Goal: Information Seeking & Learning: Learn about a topic

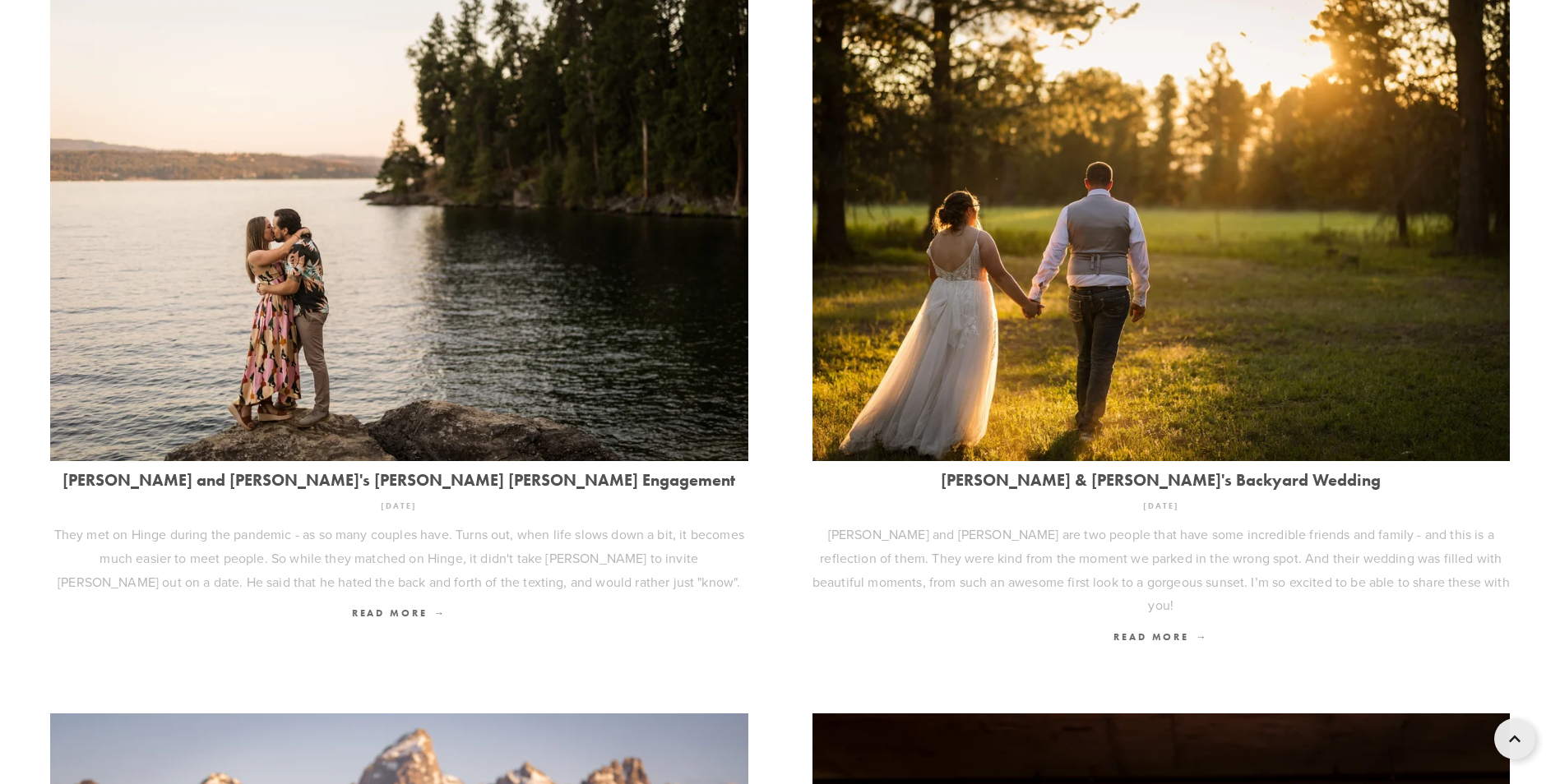
scroll to position [247, 0]
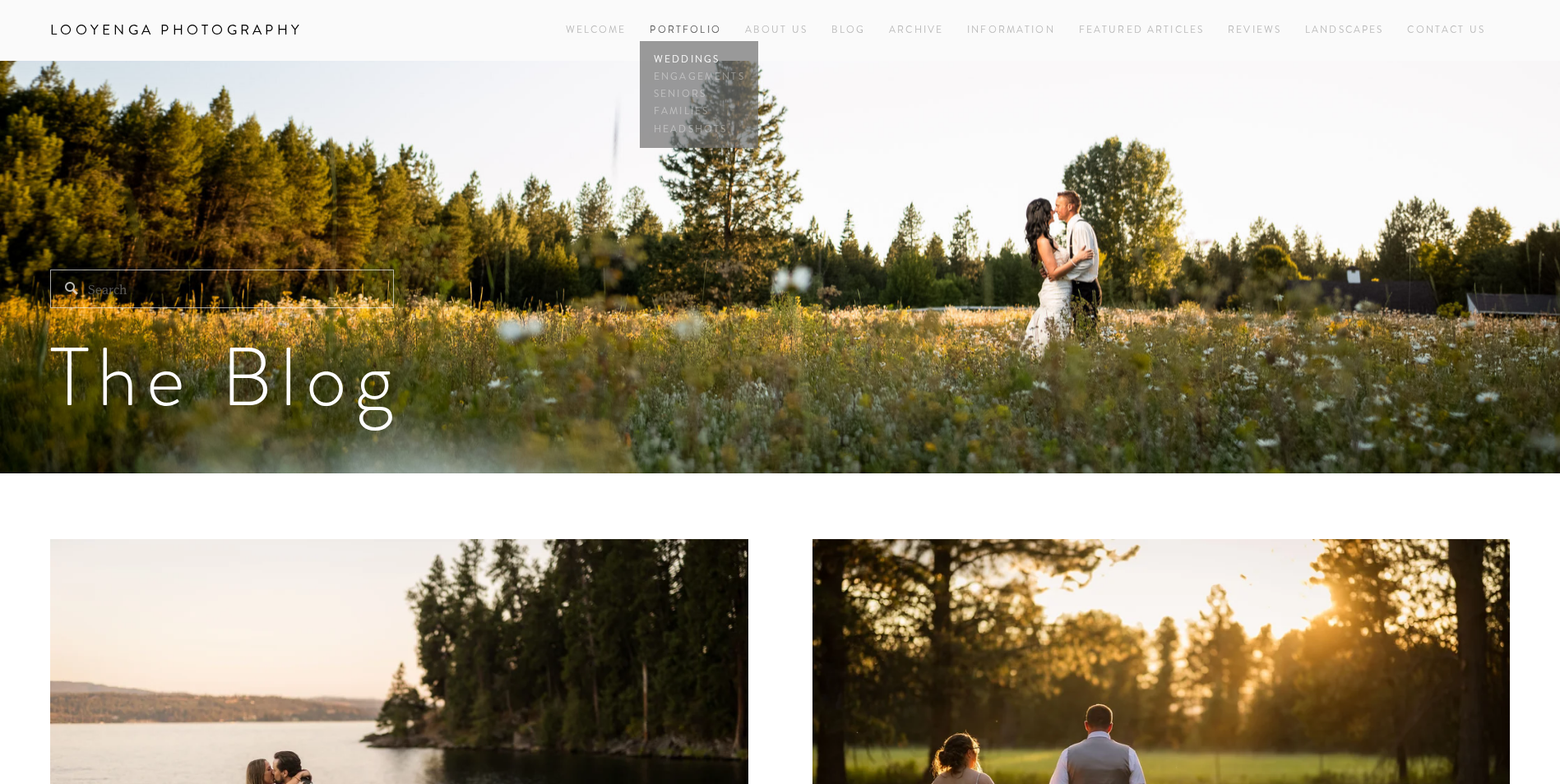
click at [681, 52] on link "Weddings" at bounding box center [698, 59] width 98 height 17
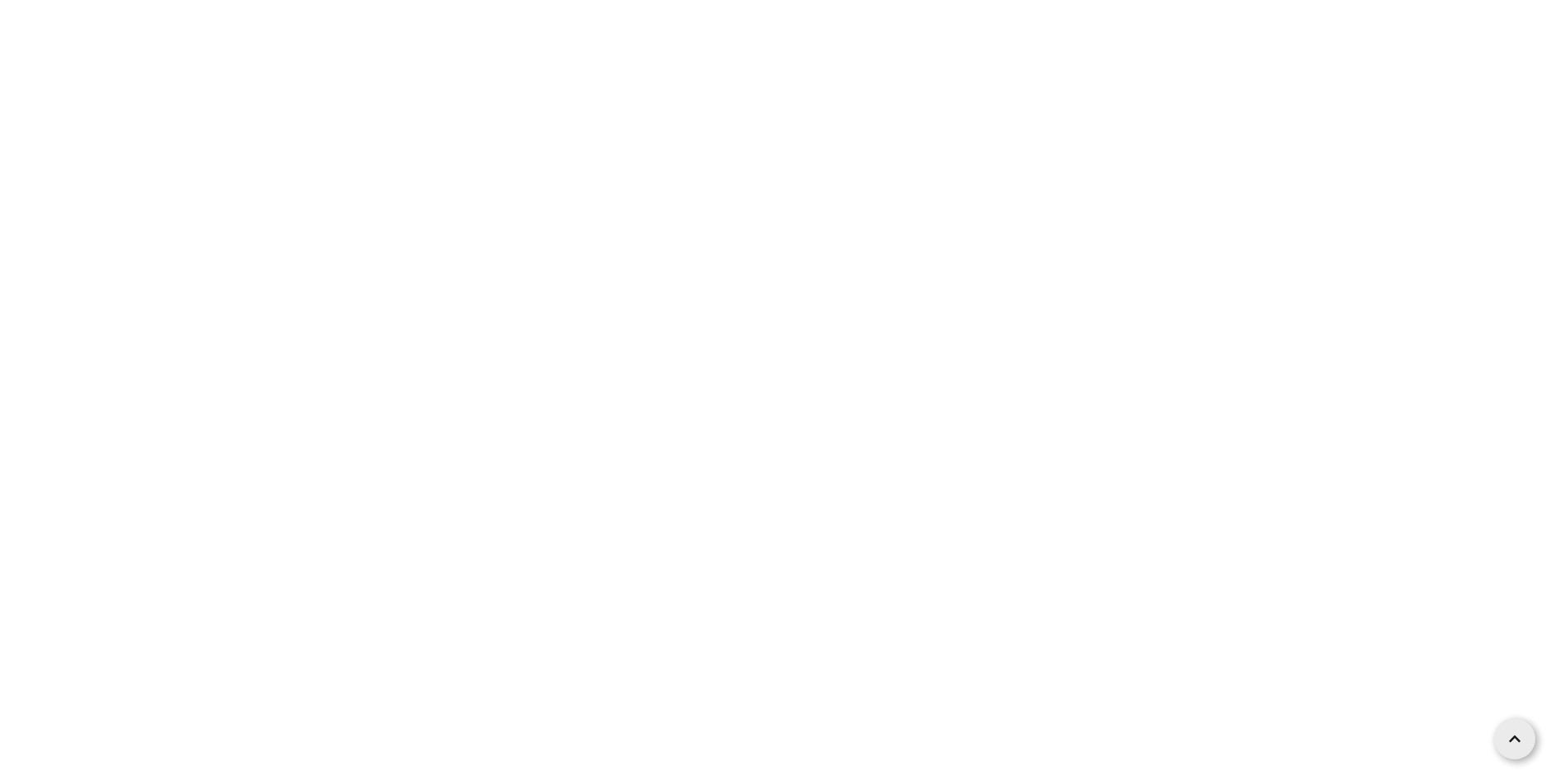
scroll to position [1233, 0]
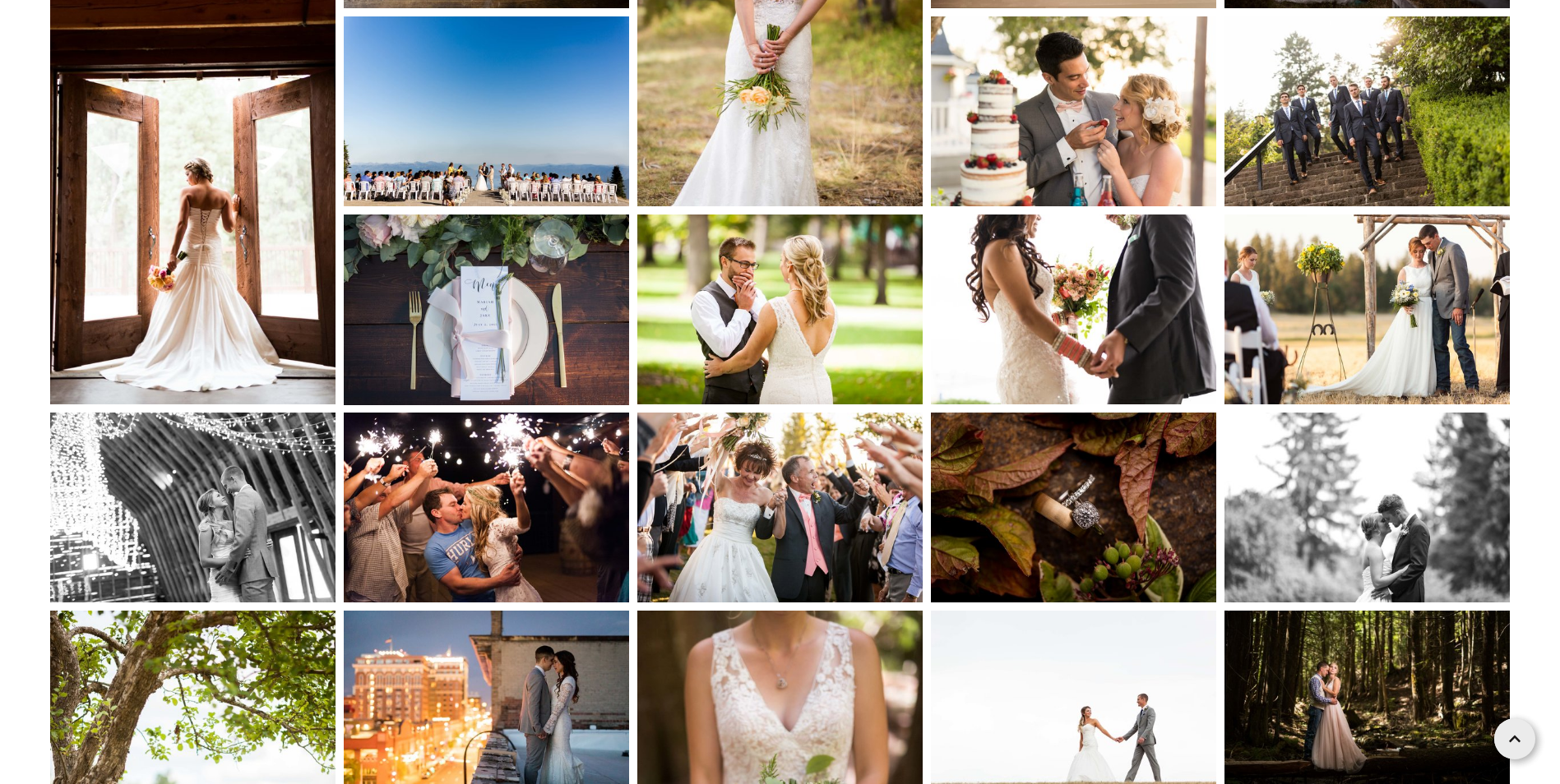
click at [536, 181] on img at bounding box center [486, 111] width 285 height 190
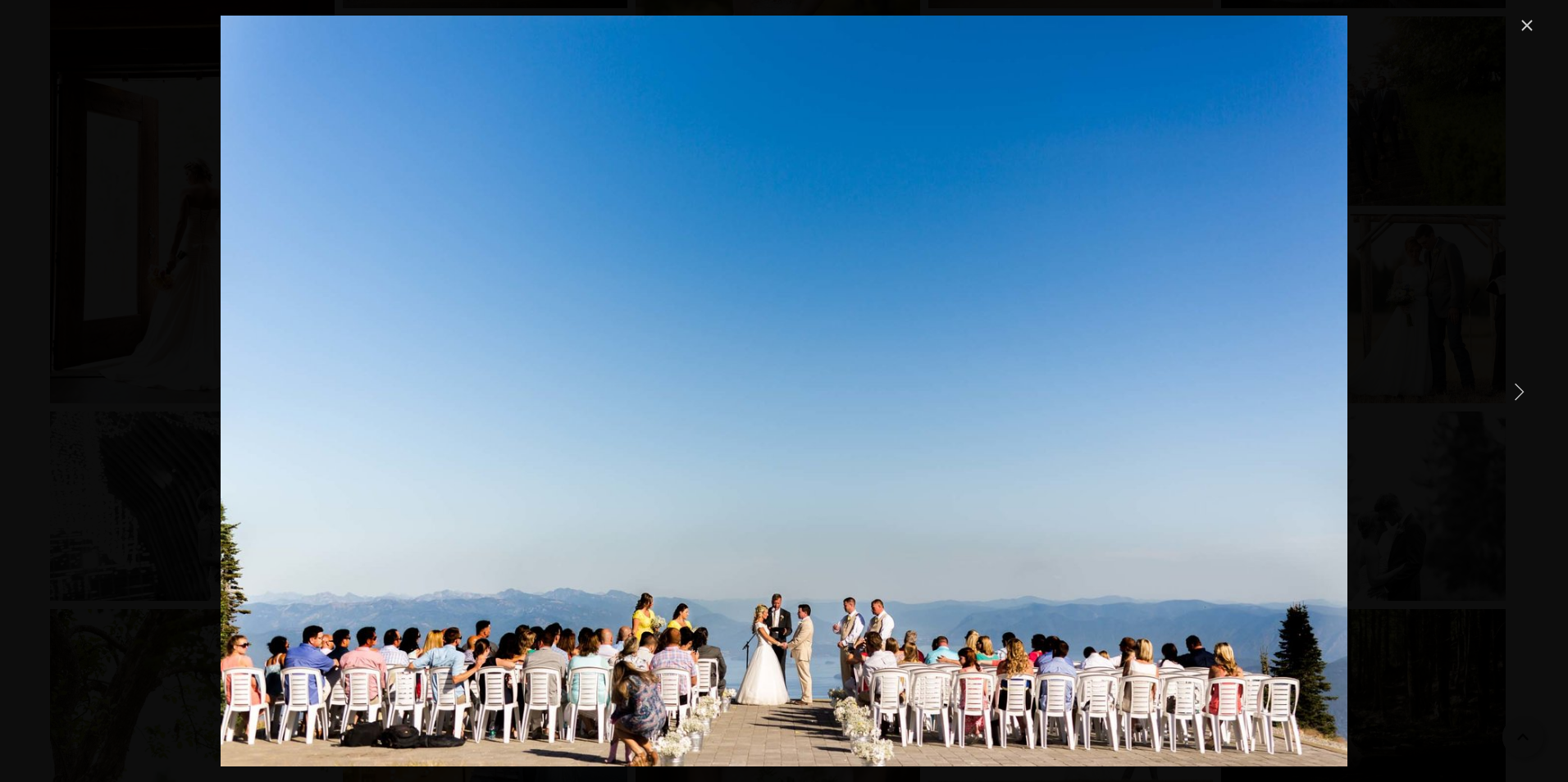
click at [1517, 25] on link "Close" at bounding box center [1526, 25] width 20 height 20
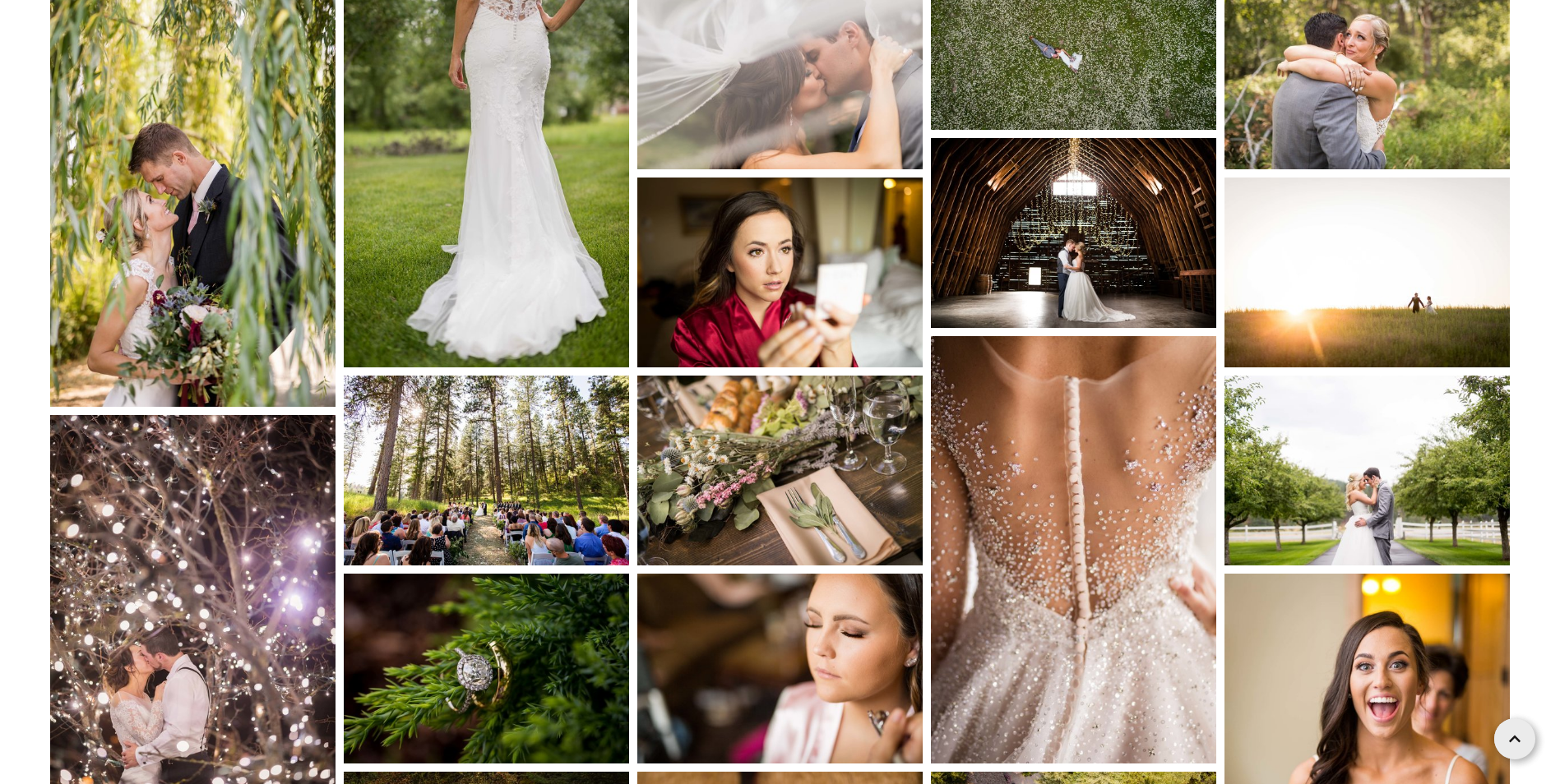
scroll to position [2713, 0]
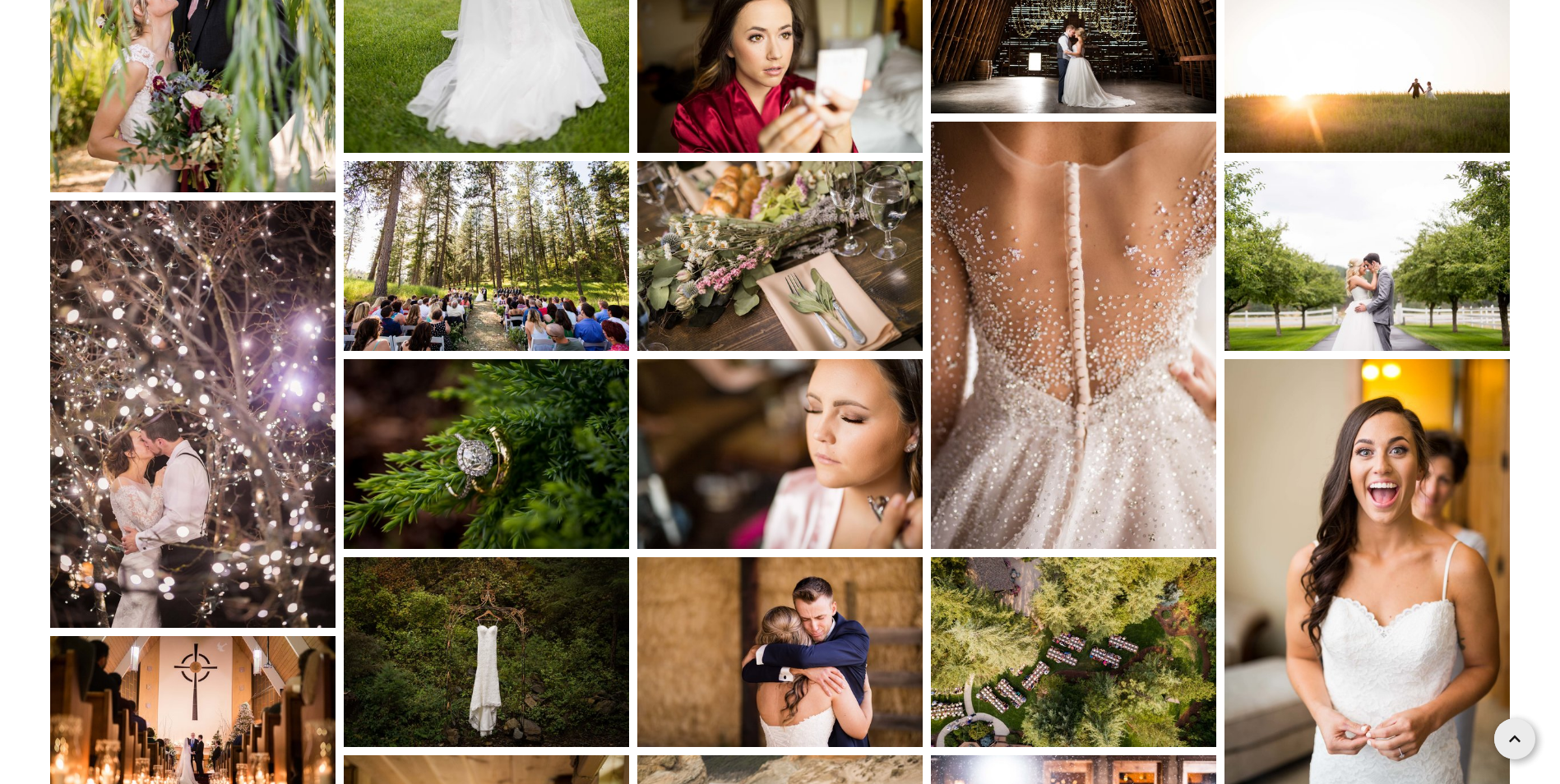
click at [494, 282] on img at bounding box center [486, 256] width 285 height 190
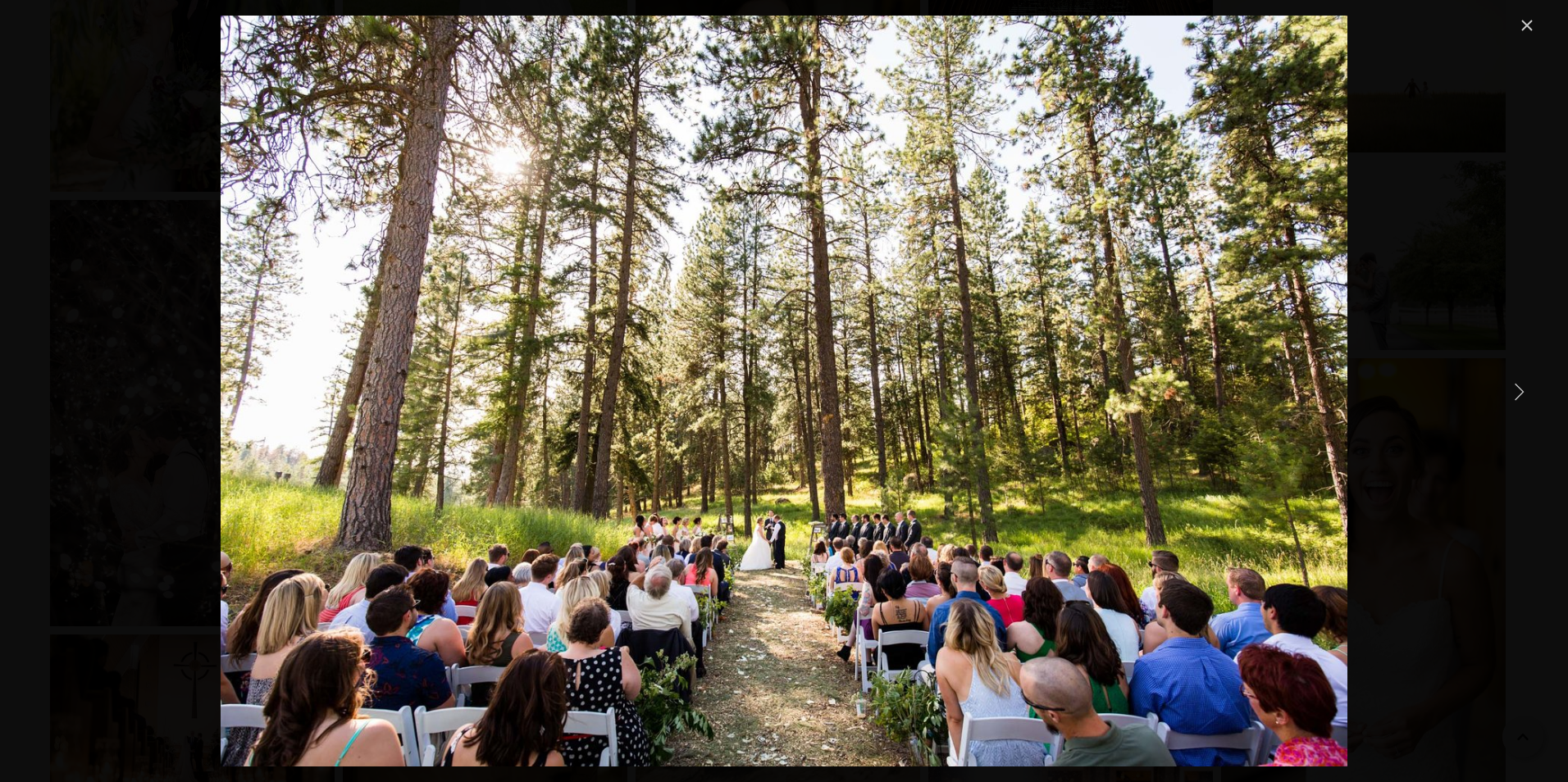
click at [1528, 27] on link "Close" at bounding box center [1526, 25] width 20 height 20
